Goal: Information Seeking & Learning: Find specific fact

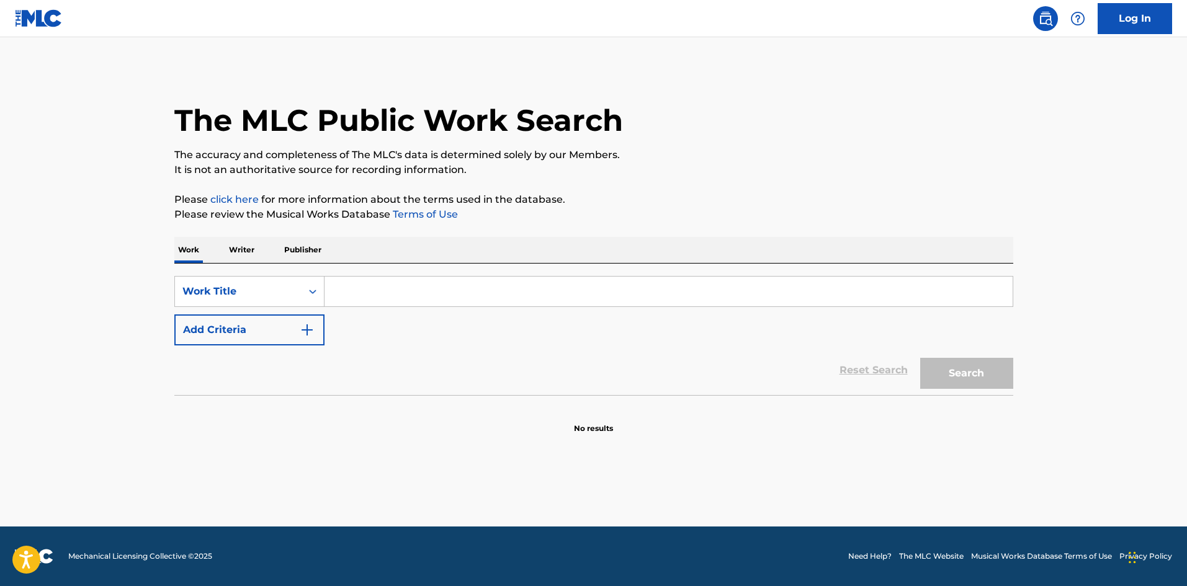
click at [436, 299] on input "Search Form" at bounding box center [668, 292] width 688 height 30
paste input "Live and Learn"
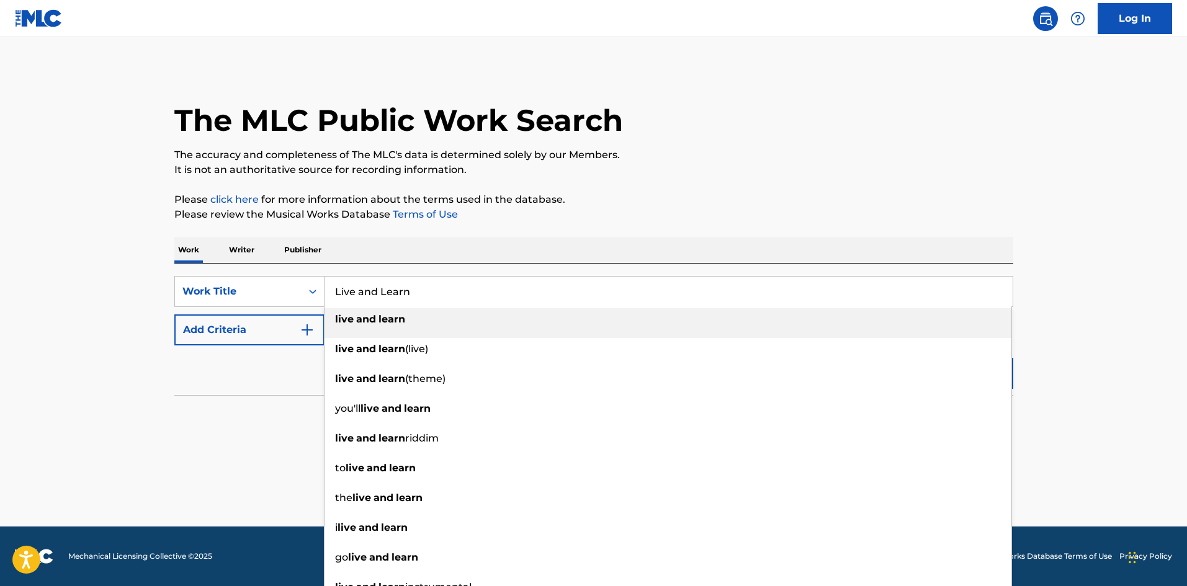
type input "Live and Learn"
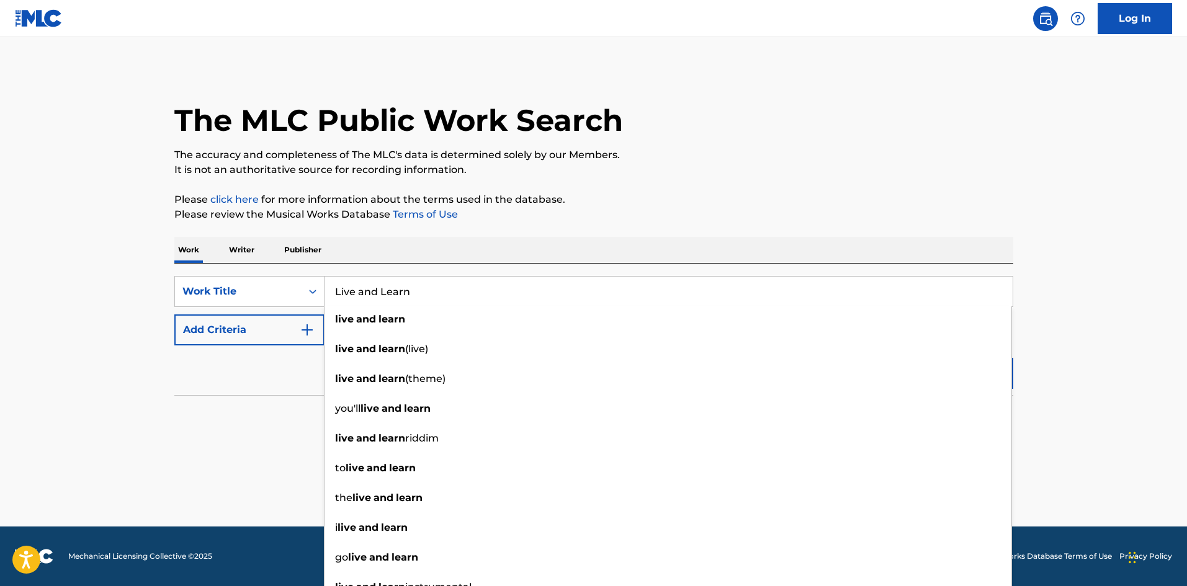
click at [269, 407] on section "No results" at bounding box center [593, 418] width 839 height 32
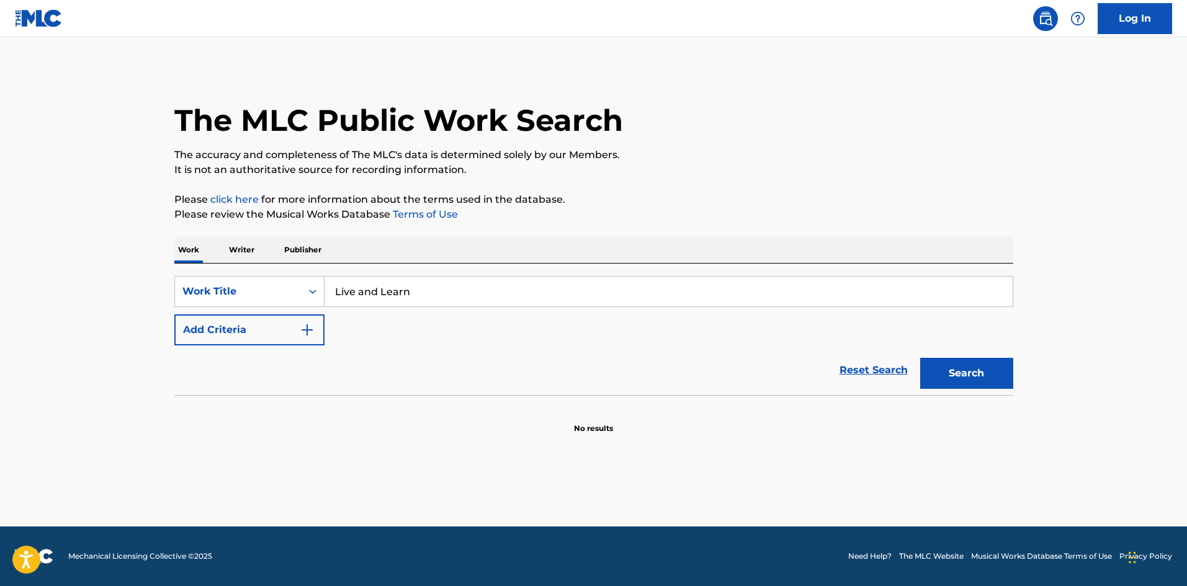
click at [286, 329] on button "Add Criteria" at bounding box center [249, 329] width 150 height 31
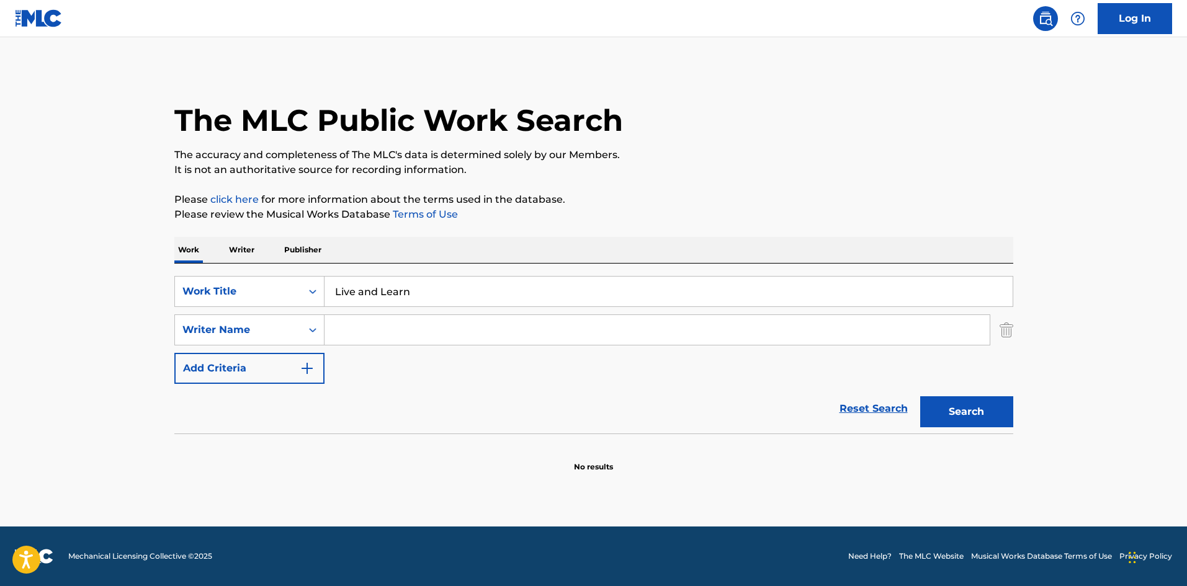
click at [357, 337] on input "Search Form" at bounding box center [656, 330] width 665 height 30
paste input "[PERSON_NAME]"
type input "[PERSON_NAME]"
click at [920, 396] on button "Search" at bounding box center [966, 411] width 93 height 31
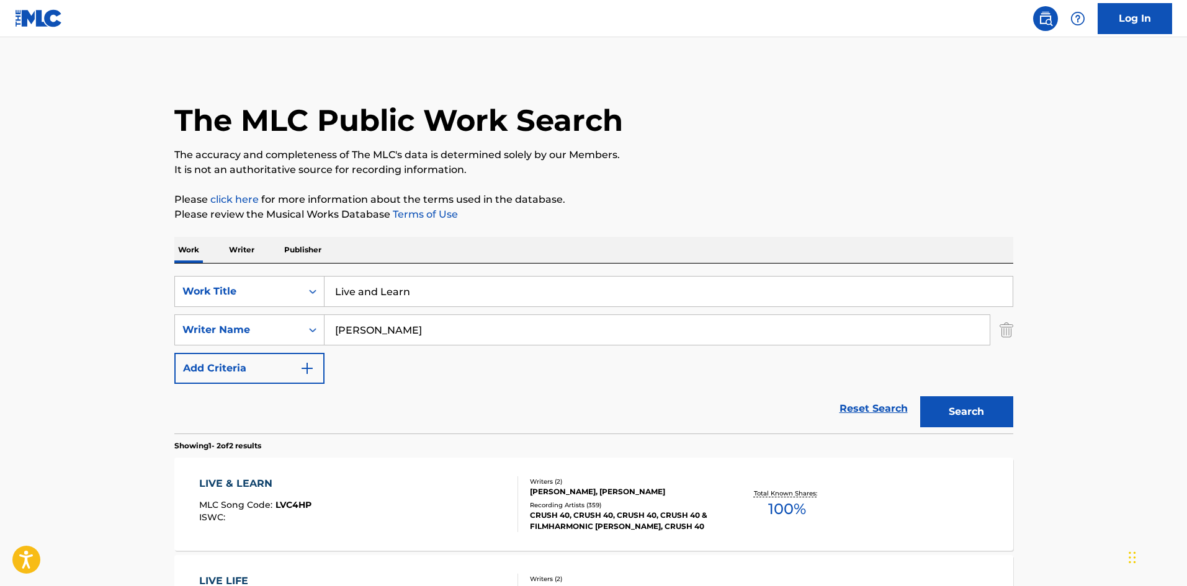
scroll to position [62, 0]
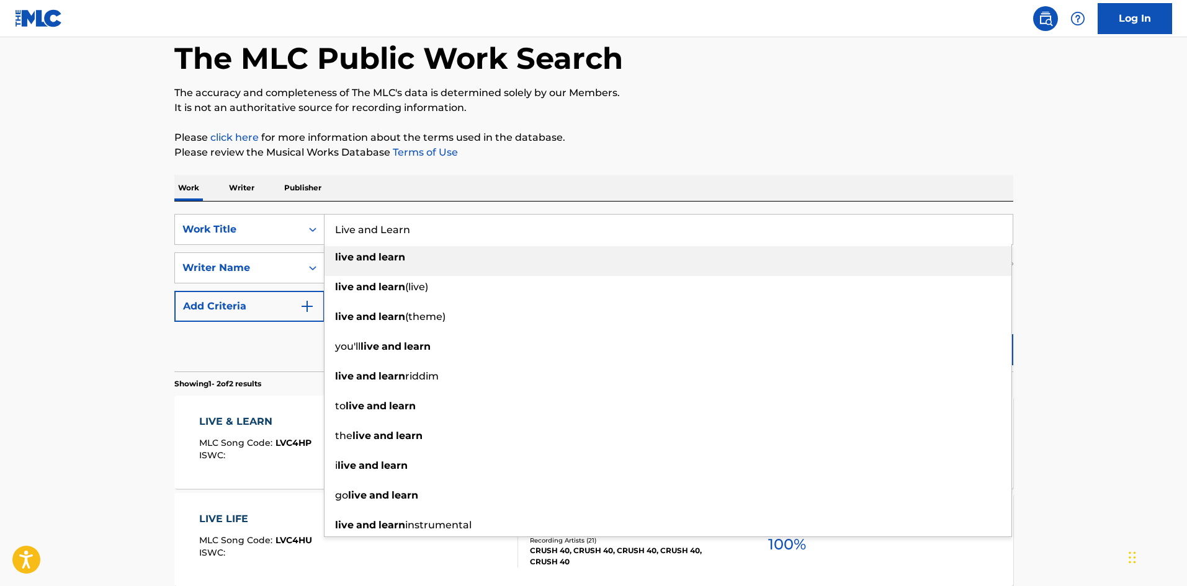
drag, startPoint x: 432, startPoint y: 241, endPoint x: 414, endPoint y: 236, distance: 18.5
click at [414, 236] on input "Live and Learn" at bounding box center [668, 230] width 688 height 30
drag, startPoint x: 414, startPoint y: 236, endPoint x: 332, endPoint y: 229, distance: 82.8
click at [332, 229] on input "Live and Learn" at bounding box center [668, 230] width 688 height 30
paste input "TMNT 2003 Theme Inst"
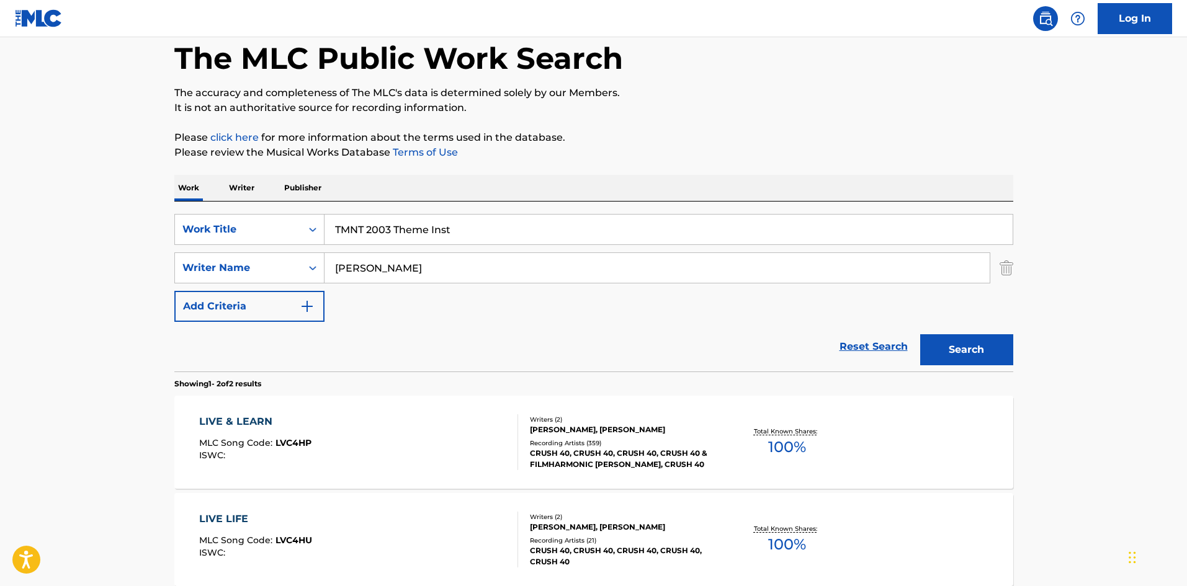
type input "TMNT 2003 Theme Inst"
drag, startPoint x: 398, startPoint y: 275, endPoint x: 329, endPoint y: 270, distance: 69.7
click at [329, 270] on input "[PERSON_NAME]" at bounding box center [656, 268] width 665 height 30
paste input "[PERSON_NAME]"
type input "[PERSON_NAME]"
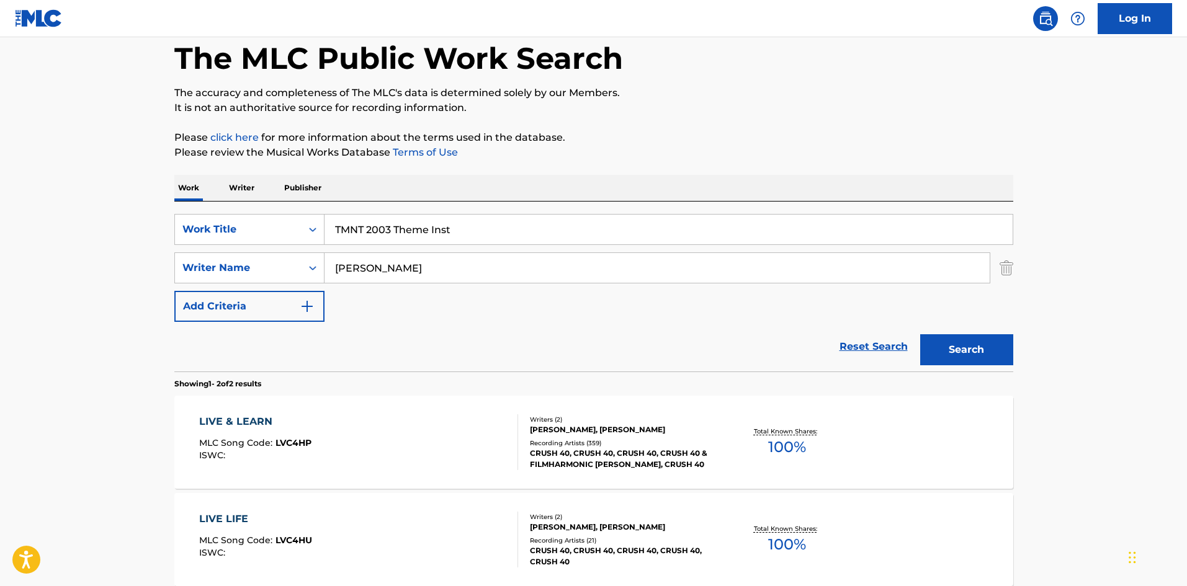
click at [920, 334] on button "Search" at bounding box center [966, 349] width 93 height 31
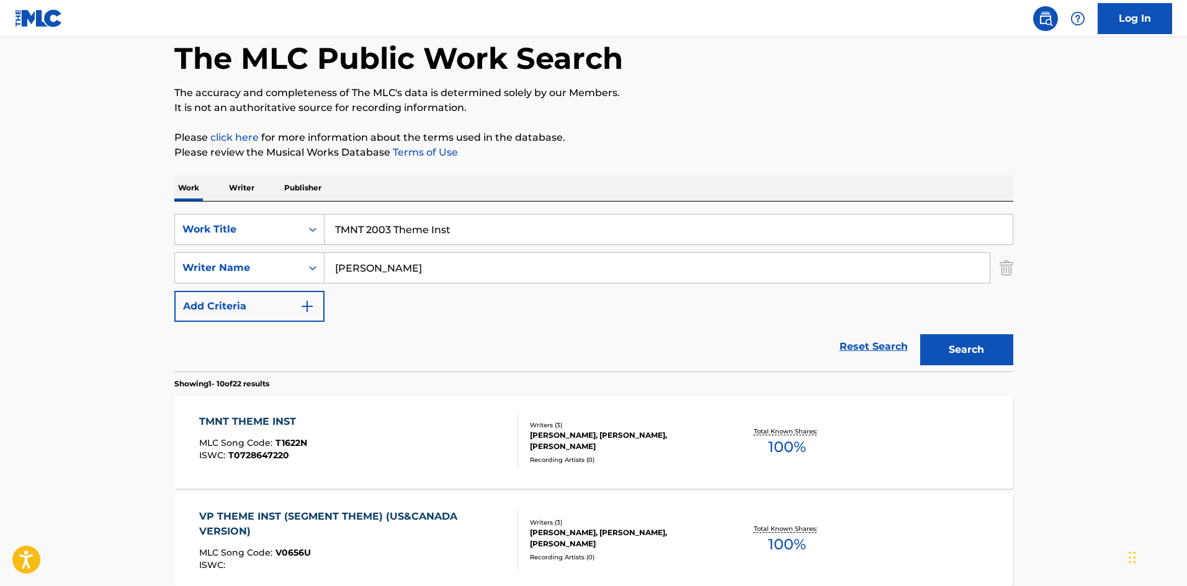
drag, startPoint x: 463, startPoint y: 232, endPoint x: 332, endPoint y: 220, distance: 130.9
click at [332, 220] on input "TMNT 2003 Theme Inst" at bounding box center [668, 230] width 688 height 30
paste input "7 Theme"
type input "TMNT 2007 Theme"
drag, startPoint x: 434, startPoint y: 265, endPoint x: 296, endPoint y: 270, distance: 137.8
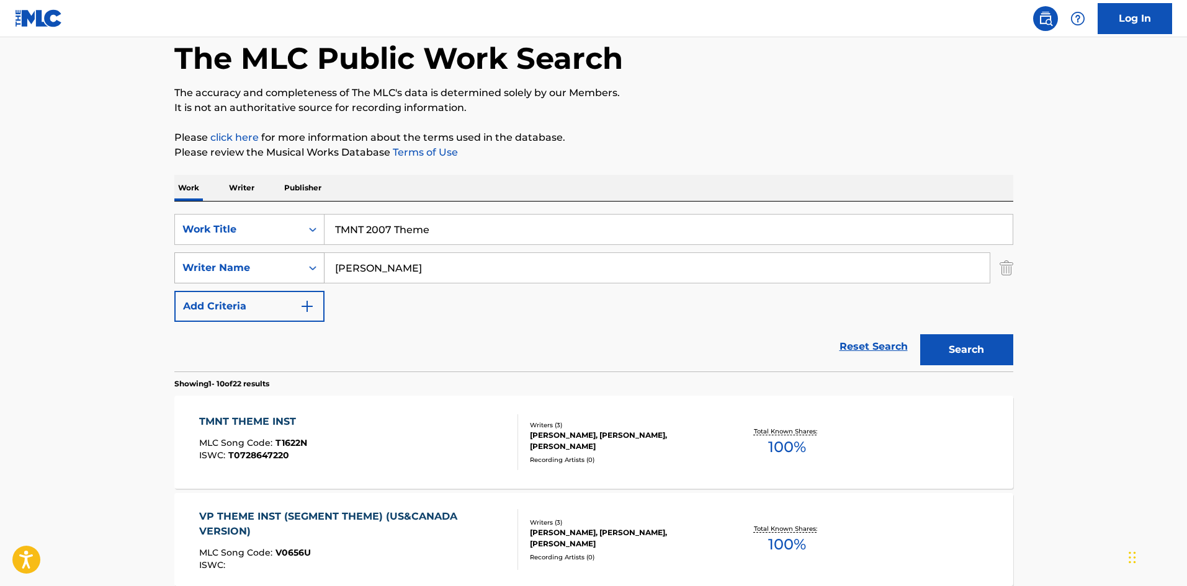
click at [296, 270] on div "SearchWithCriteriac6cbdecb-0e8c-4b09-909c-3119d885f074 Writer Name [PERSON_NAME]" at bounding box center [593, 267] width 839 height 31
paste input "[PERSON_NAME]"
type input "[PERSON_NAME]"
click at [920, 334] on button "Search" at bounding box center [966, 349] width 93 height 31
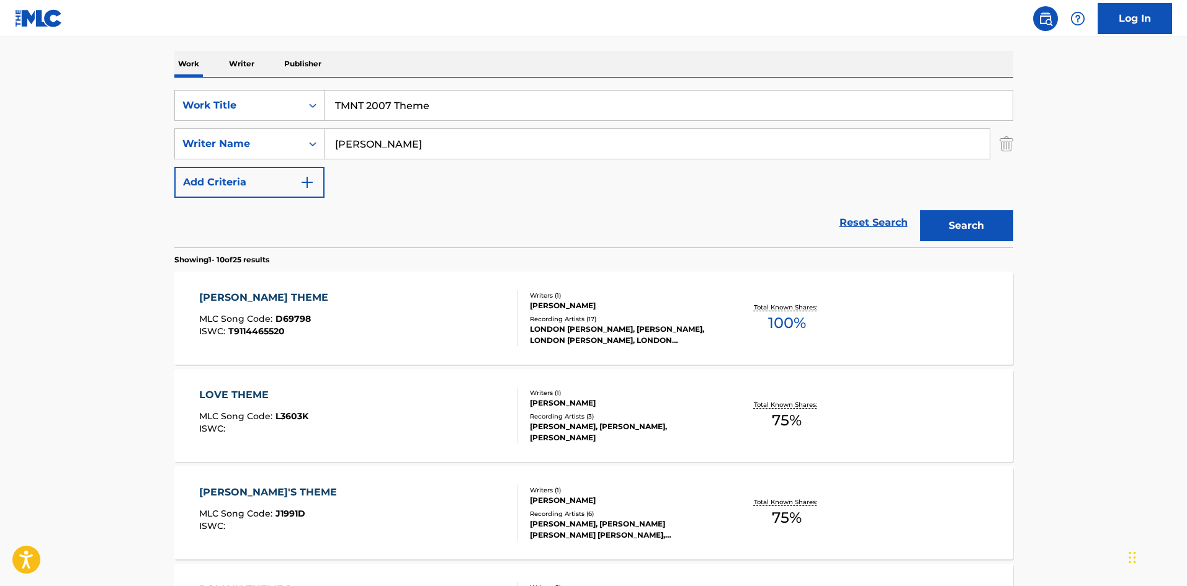
scroll to position [0, 0]
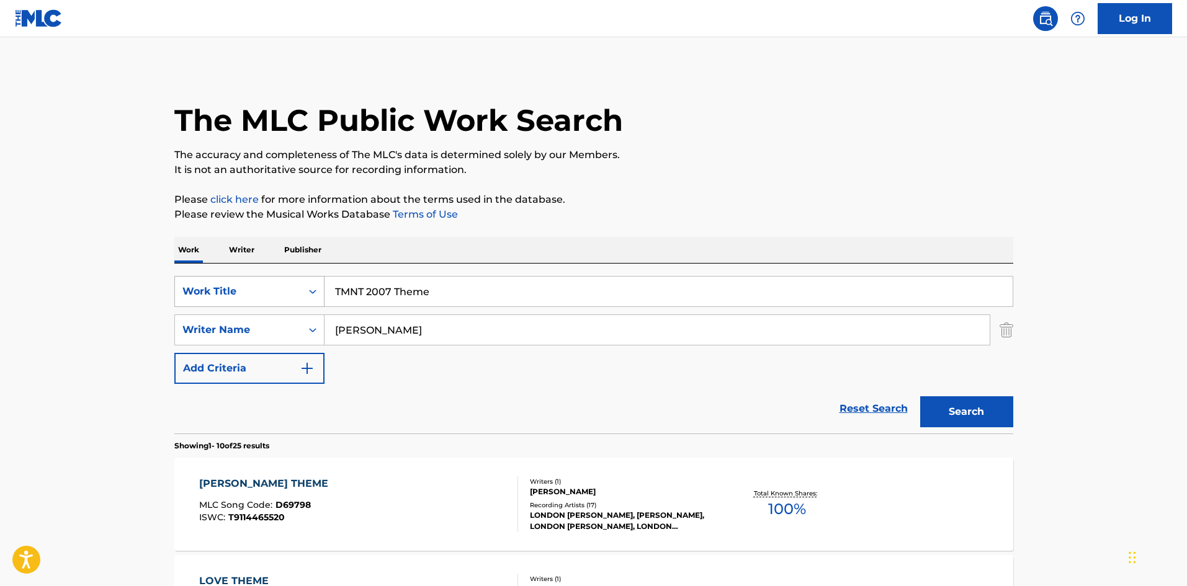
drag, startPoint x: 451, startPoint y: 294, endPoint x: 316, endPoint y: 293, distance: 134.6
click at [317, 293] on div "SearchWithCriteria126bb96b-9443-46a0-bc50-db6148023970 Work Title TMNT 2007 The…" at bounding box center [593, 291] width 839 height 31
paste input "Darkwing Duck"
type input "Darkwing Duck Theme"
drag, startPoint x: 424, startPoint y: 398, endPoint x: 421, endPoint y: 349, distance: 49.7
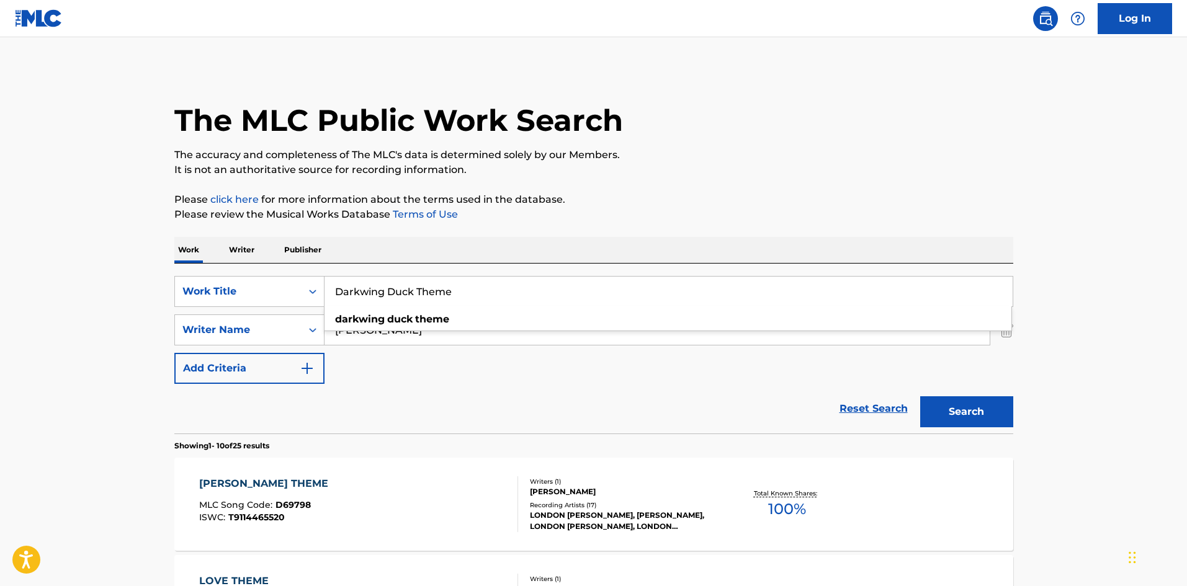
click at [424, 399] on div "Reset Search Search" at bounding box center [593, 409] width 839 height 50
click at [335, 328] on input "[PERSON_NAME]" at bounding box center [656, 330] width 665 height 30
click at [405, 330] on input "[PERSON_NAME]" at bounding box center [656, 330] width 665 height 30
type input "K"
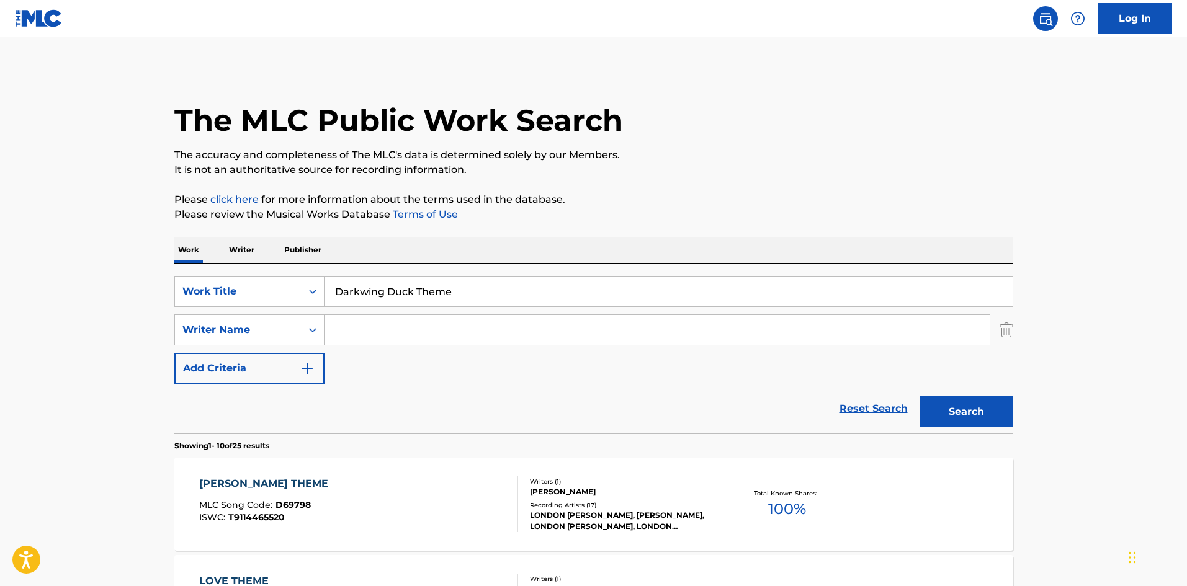
paste input "[PERSON_NAME]"
type input "[PERSON_NAME]"
click at [920, 396] on button "Search" at bounding box center [966, 411] width 93 height 31
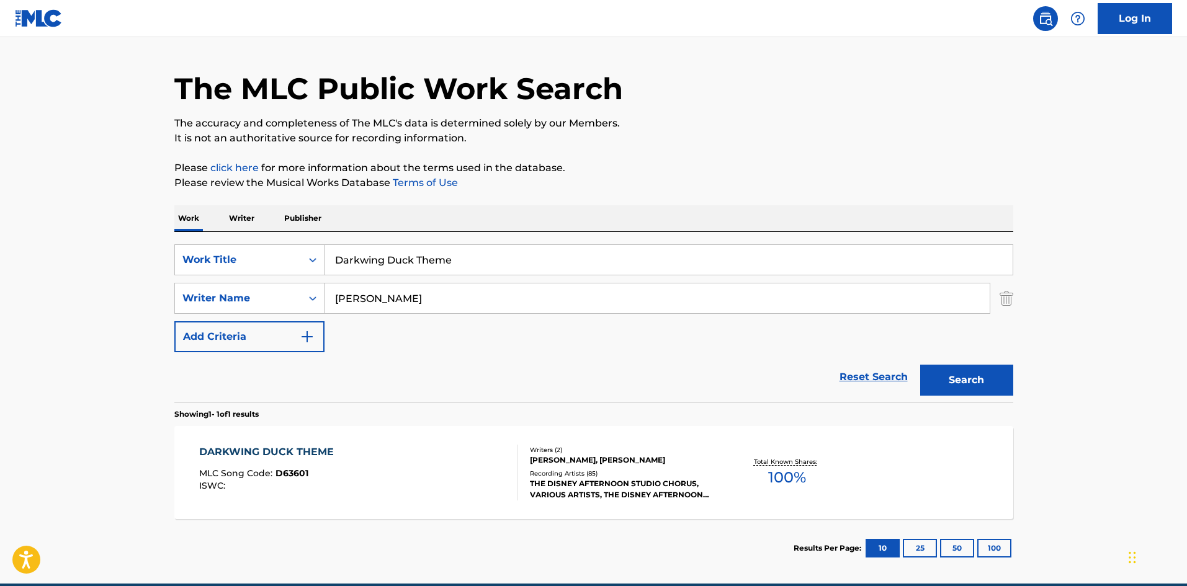
scroll to position [62, 0]
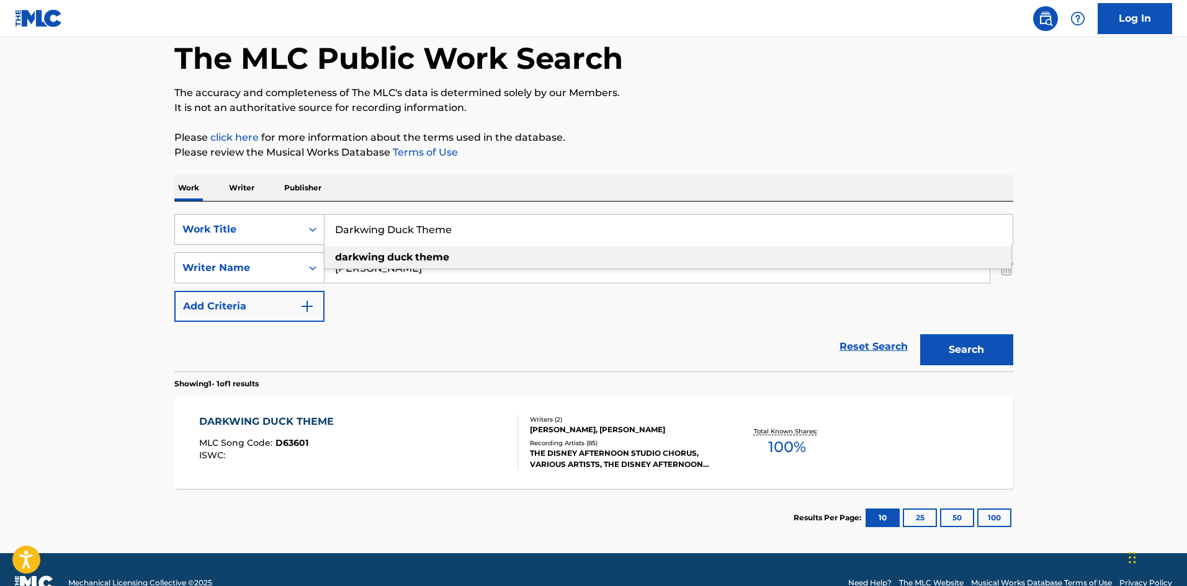
click at [464, 224] on input "Darkwing Duck Theme" at bounding box center [668, 230] width 688 height 30
drag, startPoint x: 464, startPoint y: 224, endPoint x: 347, endPoint y: 225, distance: 116.6
click at [347, 225] on input "Darkwing Duck Theme" at bounding box center [668, 230] width 688 height 30
paste input "ove-Tongued Aggressor"
type input "Dove-Tongued Aggressor"
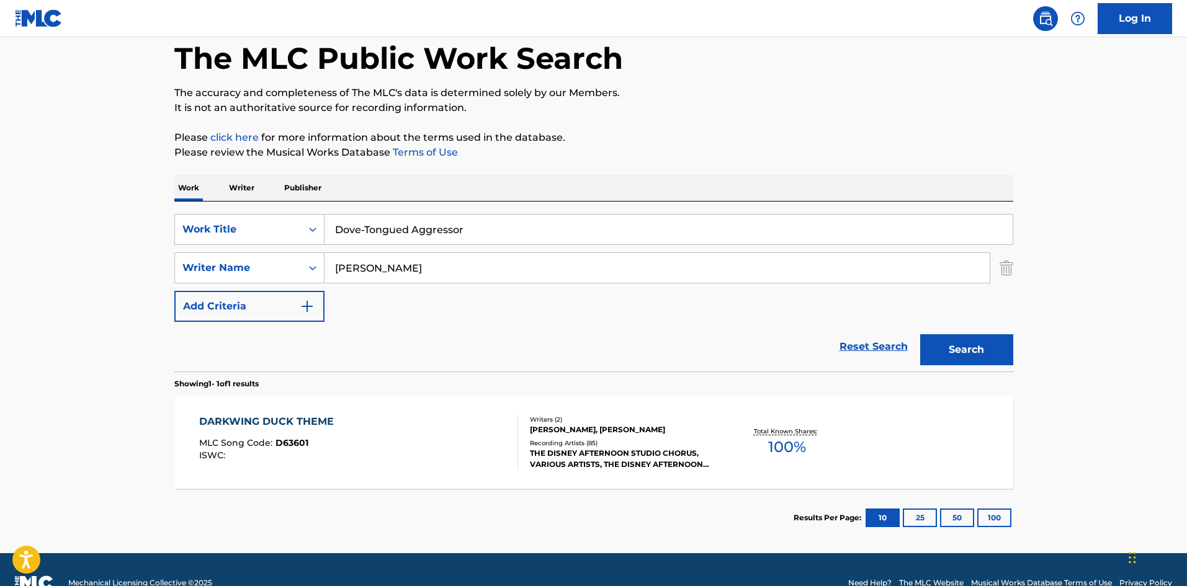
drag, startPoint x: 431, startPoint y: 265, endPoint x: 329, endPoint y: 269, distance: 101.8
click at [329, 269] on input "[PERSON_NAME]" at bounding box center [656, 268] width 665 height 30
paste input "[PERSON_NAME]"Wino" [PERSON_NAME]"
type input "[PERSON_NAME]"Wino" [PERSON_NAME]"
click at [920, 334] on button "Search" at bounding box center [966, 349] width 93 height 31
